Goal: Task Accomplishment & Management: Manage account settings

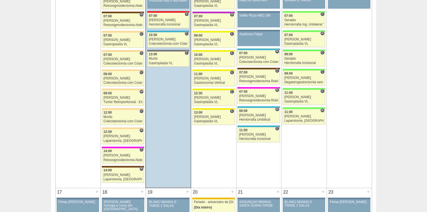
scroll to position [731, 0]
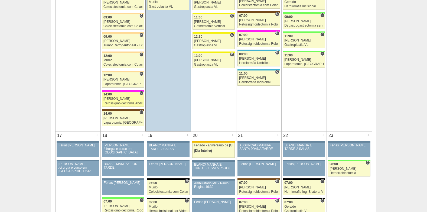
click at [114, 102] on div "Retossigmoidectomia Abdominal VL" at bounding box center [122, 104] width 39 height 4
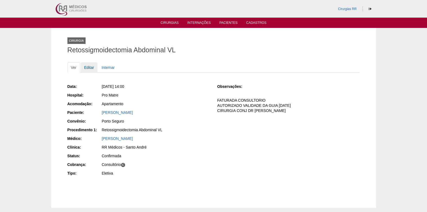
click at [89, 66] on link "Editar" at bounding box center [89, 67] width 17 height 10
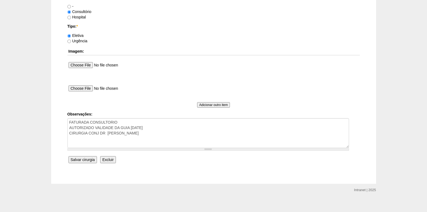
scroll to position [486, 0]
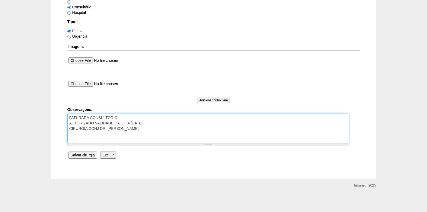
click at [69, 118] on textarea "FATURADA CONSULTORIO AUTORIZADO VALIDADE DA GUIA 14/08/25 CIRURGIA CONJ DR WELLY" at bounding box center [208, 128] width 282 height 30
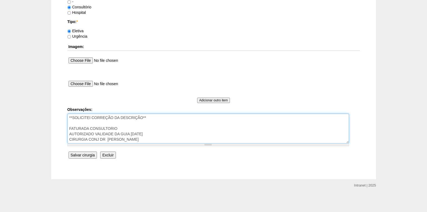
type textarea "**SOLICITEI CORREÇÃO DA DESCRIÇÃO** FATURADA CONSULTORIO AUTORIZADO VALIDADE DA…"
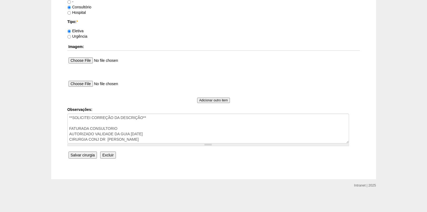
click at [83, 156] on input "Salvar cirurgia" at bounding box center [83, 154] width 28 height 7
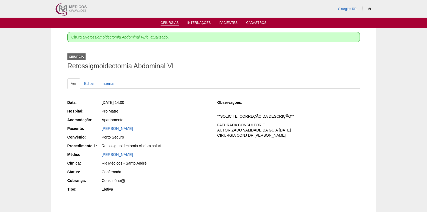
click at [168, 25] on link "Cirurgias" at bounding box center [170, 23] width 18 height 5
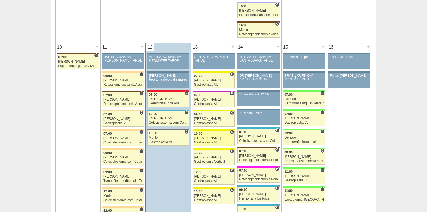
scroll to position [623, 0]
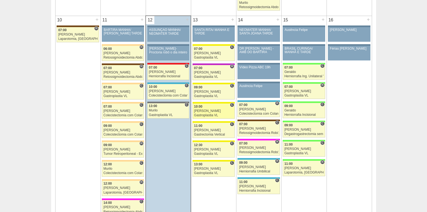
click at [212, 114] on div "Gastroplastia VL" at bounding box center [213, 115] width 39 height 4
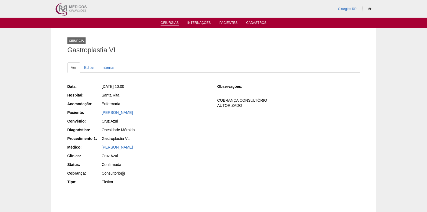
click at [171, 23] on link "Cirurgias" at bounding box center [170, 23] width 18 height 5
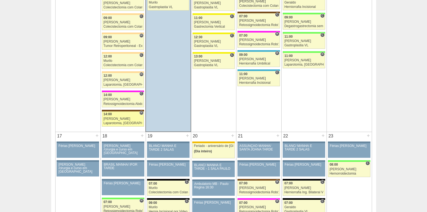
scroll to position [731, 0]
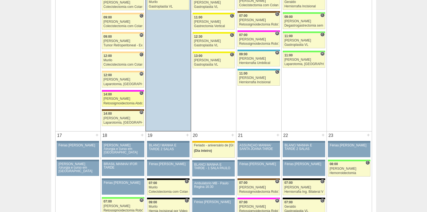
click at [123, 98] on div "[PERSON_NAME]" at bounding box center [122, 99] width 39 height 4
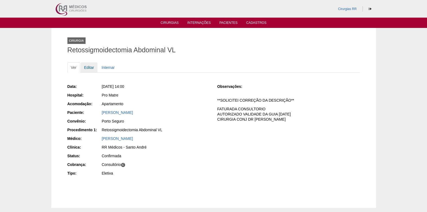
click at [87, 66] on link "Editar" at bounding box center [89, 67] width 17 height 10
click at [125, 114] on link "[PERSON_NAME]" at bounding box center [117, 112] width 31 height 4
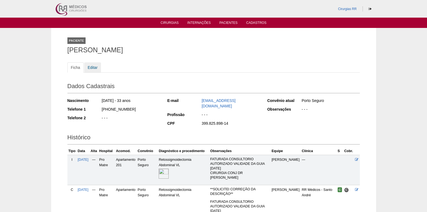
click at [90, 66] on link "Editar" at bounding box center [92, 67] width 17 height 10
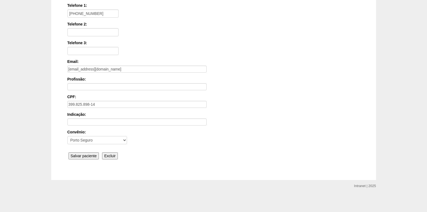
scroll to position [119, 0]
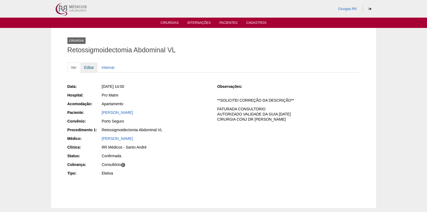
click at [86, 66] on link "Editar" at bounding box center [89, 67] width 17 height 10
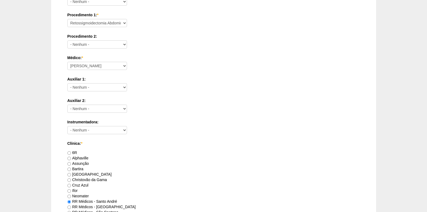
scroll to position [134, 0]
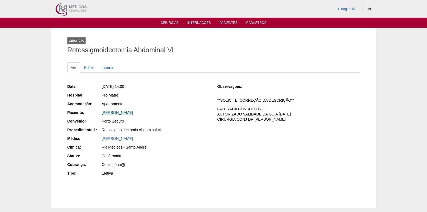
click at [118, 113] on link "[PERSON_NAME]" at bounding box center [117, 112] width 31 height 4
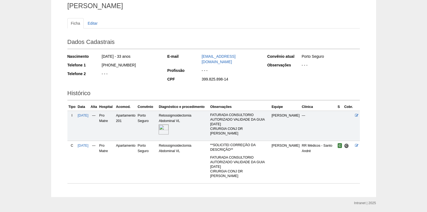
scroll to position [50, 0]
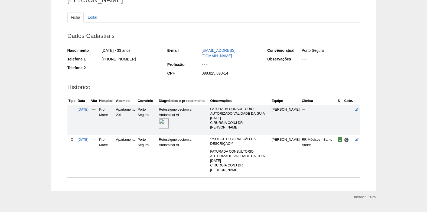
click at [169, 120] on img at bounding box center [164, 123] width 10 height 10
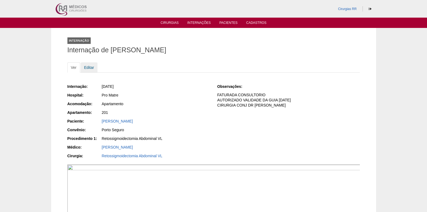
click at [89, 67] on link "Editar" at bounding box center [89, 67] width 17 height 10
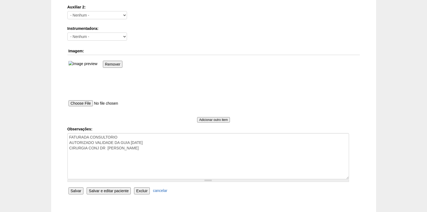
scroll to position [352, 0]
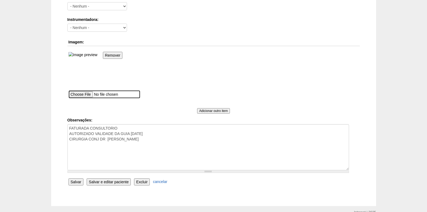
click at [89, 93] on input "file" at bounding box center [105, 94] width 72 height 8
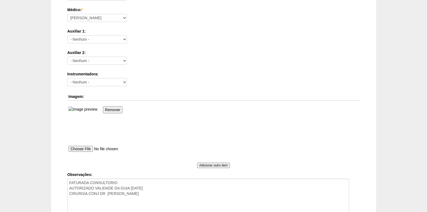
scroll to position [298, 0]
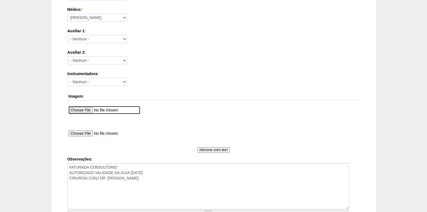
click at [86, 111] on input "file" at bounding box center [105, 110] width 72 height 8
type input "C:\fakepath\descrição corigida.jpeg"
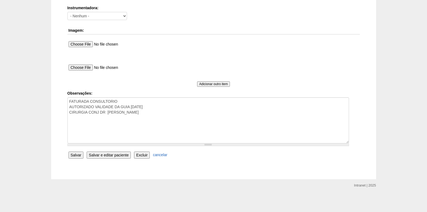
click at [74, 155] on input "Salvar" at bounding box center [76, 154] width 15 height 7
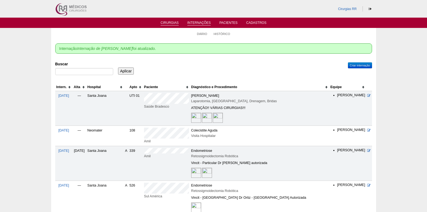
click at [171, 22] on link "Cirurgias" at bounding box center [170, 23] width 18 height 5
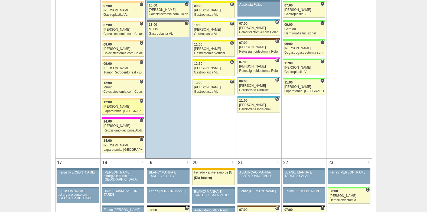
scroll to position [731, 0]
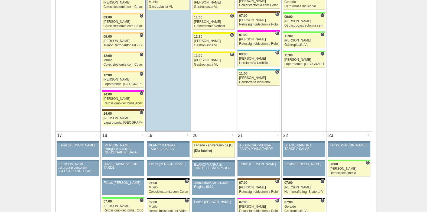
click at [122, 100] on div "[PERSON_NAME]" at bounding box center [122, 99] width 39 height 4
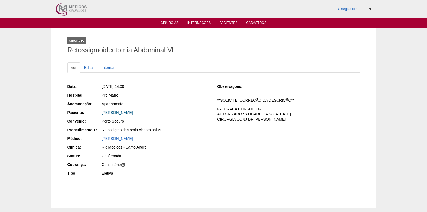
click at [127, 112] on link "Thais Ferreira Silva de Oliveira" at bounding box center [117, 112] width 31 height 4
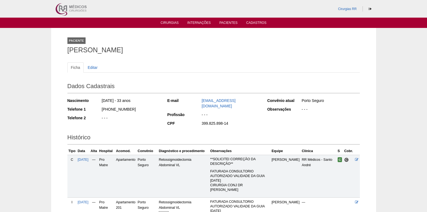
scroll to position [50, 0]
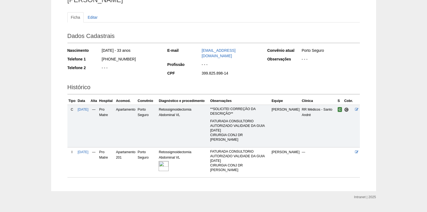
click at [169, 161] on img at bounding box center [164, 166] width 10 height 10
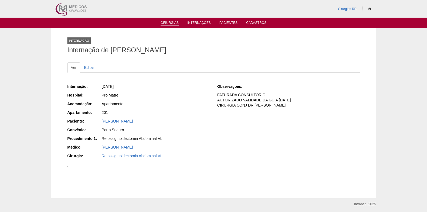
click at [168, 21] on link "Cirurgias" at bounding box center [170, 23] width 18 height 5
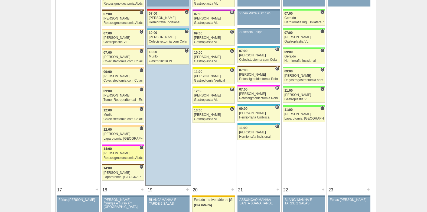
scroll to position [677, 0]
click at [122, 149] on div "14:00" at bounding box center [122, 149] width 39 height 4
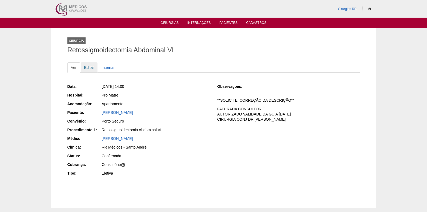
click at [88, 66] on link "Editar" at bounding box center [89, 67] width 17 height 10
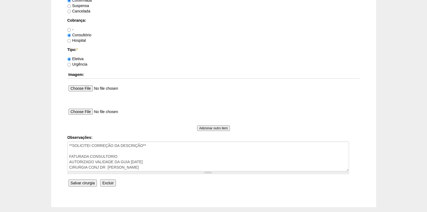
scroll to position [486, 0]
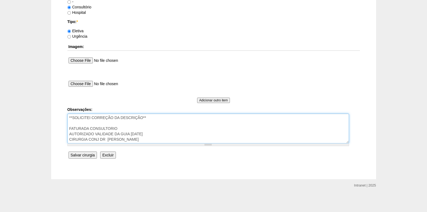
drag, startPoint x: 152, startPoint y: 118, endPoint x: 53, endPoint y: 122, distance: 98.6
drag, startPoint x: 136, startPoint y: 122, endPoint x: 67, endPoint y: 117, distance: 69.8
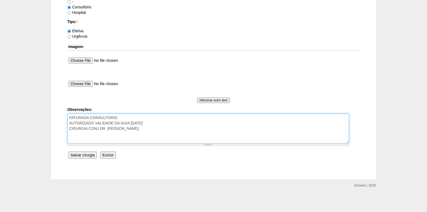
type textarea "FATURADA CONSULTORIO AUTORIZADO VALIDADE DA GUIA [DATE] CIRURGIA CONJ DR [PERSO…"
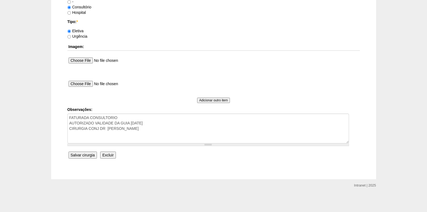
click at [83, 151] on input "Salvar cirurgia" at bounding box center [83, 154] width 28 height 7
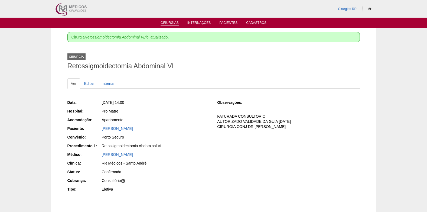
click at [166, 23] on link "Cirurgias" at bounding box center [170, 23] width 18 height 5
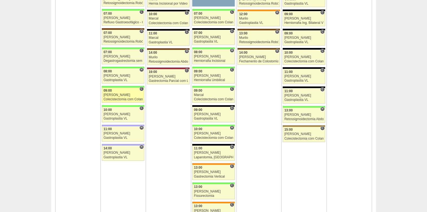
scroll to position [948, 0]
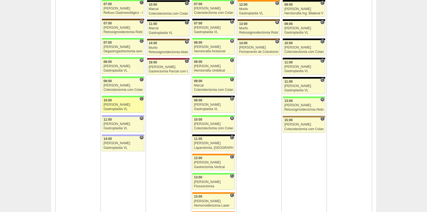
click at [120, 104] on div "[PERSON_NAME]" at bounding box center [122, 105] width 39 height 4
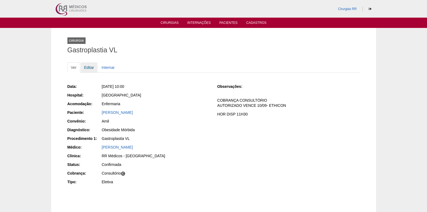
click at [90, 67] on link "Editar" at bounding box center [89, 67] width 17 height 10
click at [88, 66] on link "Editar" at bounding box center [89, 67] width 17 height 10
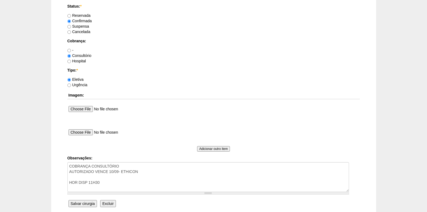
scroll to position [486, 0]
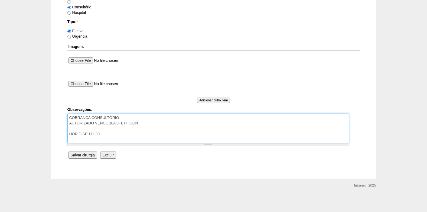
click at [135, 138] on textarea "COBRANÇA CONSULTÓRIO AUTORIZADO VENCE 10/09- ETHICON HOR DISP 11H30" at bounding box center [208, 128] width 282 height 30
type textarea "COBRANÇA CONSULTÓRIO AUTORIZADO VENCE 10/09- ETHICON HOR DISP 11H"
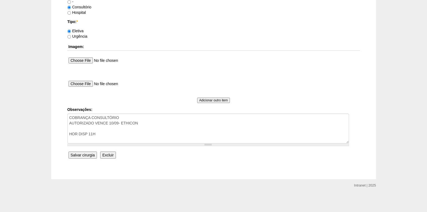
click at [88, 155] on input "Salvar cirurgia" at bounding box center [83, 154] width 28 height 7
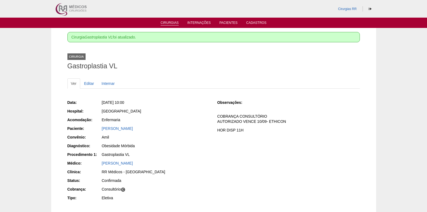
click at [164, 22] on link "Cirurgias" at bounding box center [170, 23] width 18 height 5
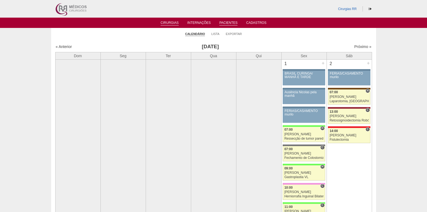
click at [224, 22] on link "Pacientes" at bounding box center [228, 23] width 18 height 5
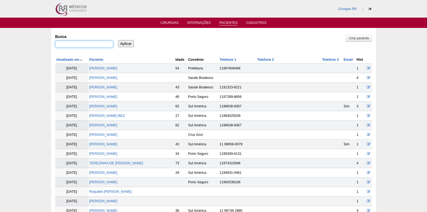
click at [93, 42] on input "Busca" at bounding box center [84, 44] width 58 height 7
paste input "[PERSON_NAME]"
type input "[PERSON_NAME]"
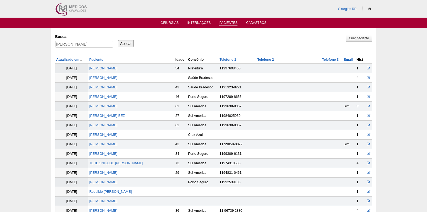
click at [128, 45] on input "Aplicar" at bounding box center [126, 43] width 16 height 7
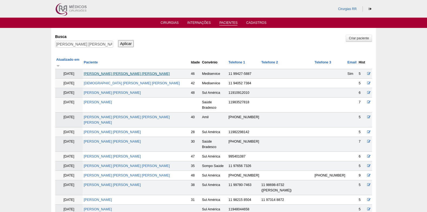
click at [126, 72] on link "[PERSON_NAME]" at bounding box center [127, 74] width 86 height 4
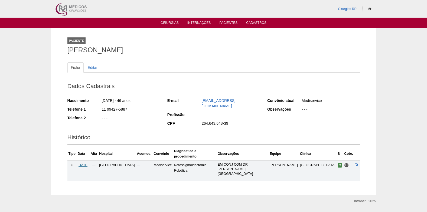
click at [89, 163] on span "22/09/2025" at bounding box center [83, 165] width 11 height 4
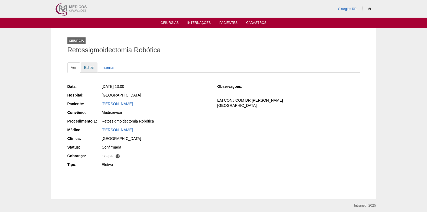
click at [87, 67] on link "Editar" at bounding box center [89, 67] width 17 height 10
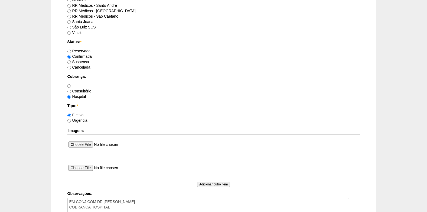
scroll to position [406, 0]
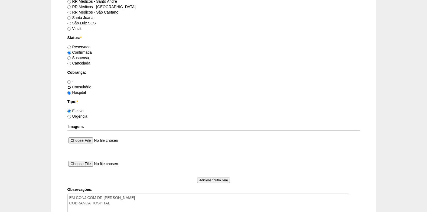
click at [69, 86] on input "Consultório" at bounding box center [69, 88] width 4 height 4
radio input "true"
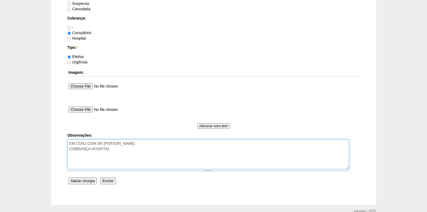
drag, startPoint x: 114, startPoint y: 151, endPoint x: 92, endPoint y: 151, distance: 21.9
click at [92, 151] on textarea "EM CONJ COM DR ROGERS COBRANÇA HOSPITAL" at bounding box center [208, 154] width 282 height 30
type textarea "EM CONJ COM DR ROGERS COBRANÇA CONSULTÓRIO (PACIENTE RR)"
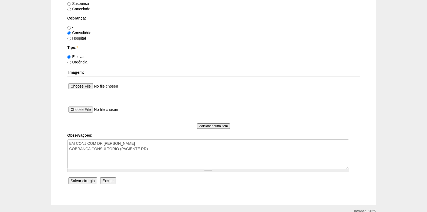
click at [76, 178] on input "Salvar cirurgia" at bounding box center [83, 180] width 28 height 7
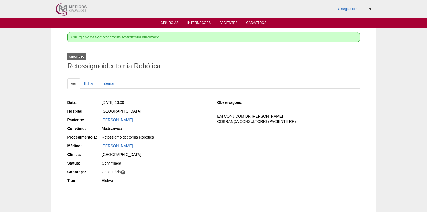
click at [169, 20] on li "Cirurgias" at bounding box center [170, 22] width 26 height 4
click at [171, 20] on ul "Cirurgias Internações Pacientes Cadastros" at bounding box center [213, 23] width 427 height 10
click at [171, 20] on li "Cirurgias" at bounding box center [170, 22] width 26 height 4
drag, startPoint x: 171, startPoint y: 20, endPoint x: 165, endPoint y: 22, distance: 6.1
click at [165, 22] on link "Cirurgias" at bounding box center [170, 23] width 18 height 5
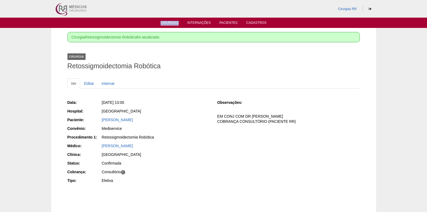
click at [167, 23] on link "Cirurgias" at bounding box center [170, 23] width 18 height 5
click at [224, 23] on link "Pacientes" at bounding box center [228, 23] width 18 height 5
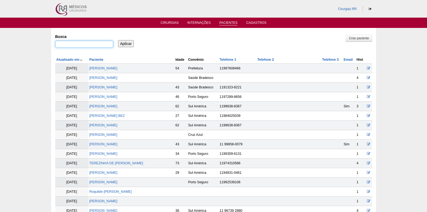
click at [98, 45] on input "Busca" at bounding box center [84, 44] width 58 height 7
type input "NEIDE LAURA"
click at [128, 43] on input "Aplicar" at bounding box center [126, 43] width 16 height 7
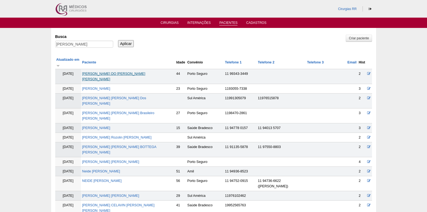
click at [129, 72] on link "NEIDE LAURA DO NASCIMENTO ALVES" at bounding box center [113, 76] width 63 height 9
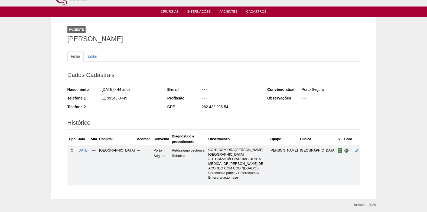
scroll to position [21, 0]
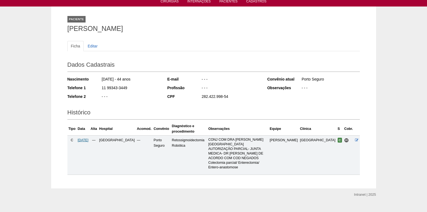
click at [80, 139] on span "29/09/2025" at bounding box center [83, 140] width 11 height 4
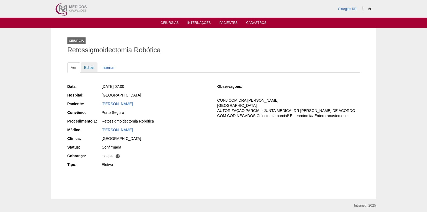
click at [87, 66] on link "Editar" at bounding box center [89, 67] width 17 height 10
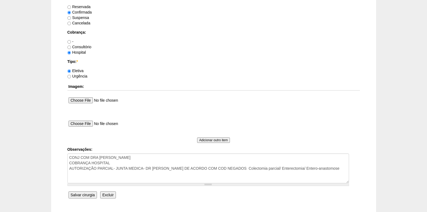
scroll to position [486, 0]
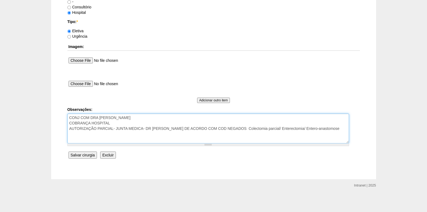
drag, startPoint x: 69, startPoint y: 130, endPoint x: 255, endPoint y: 133, distance: 186.3
click at [255, 133] on textarea "CONJ COM DRA CLAUDIA COBRANÇA HOSPITAL AUTORIZAÇÃO PARCIAL- JUNTA MEDICA- DR BR…" at bounding box center [208, 128] width 282 height 30
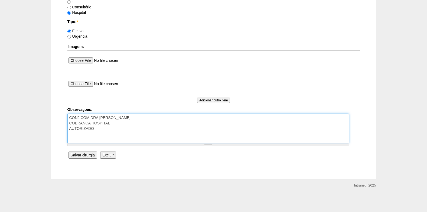
type textarea "CONJ COM DRA CLAUDIA COBRANÇA HOSPITAL AUTORIZADO"
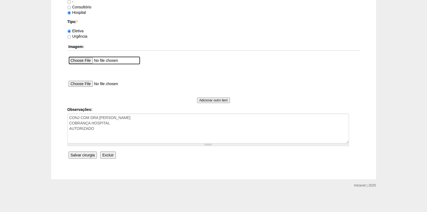
click at [86, 60] on input "file" at bounding box center [105, 60] width 72 height 8
type input "C:\fakepath\NEIDE LAURA guia-55696094 (1).pdf"
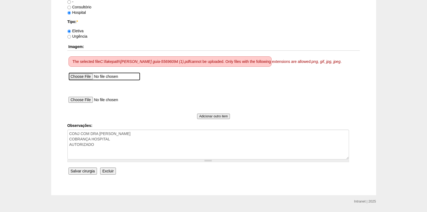
click at [90, 75] on input "file" at bounding box center [105, 76] width 72 height 8
type input "C:\fakepath\NEIDE LAURA guia-55696094 (1)_page-0001.jpg"
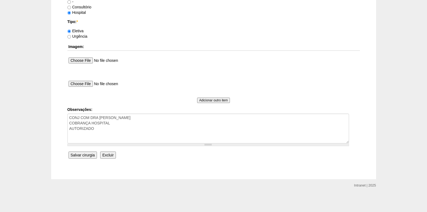
click at [79, 154] on input "Salvar cirurgia" at bounding box center [83, 154] width 28 height 7
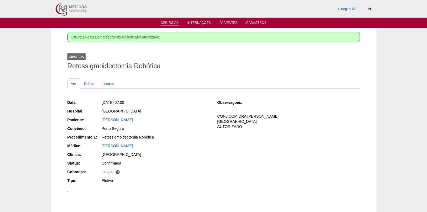
click at [172, 24] on link "Cirurgias" at bounding box center [170, 23] width 18 height 5
